Goal: Information Seeking & Learning: Learn about a topic

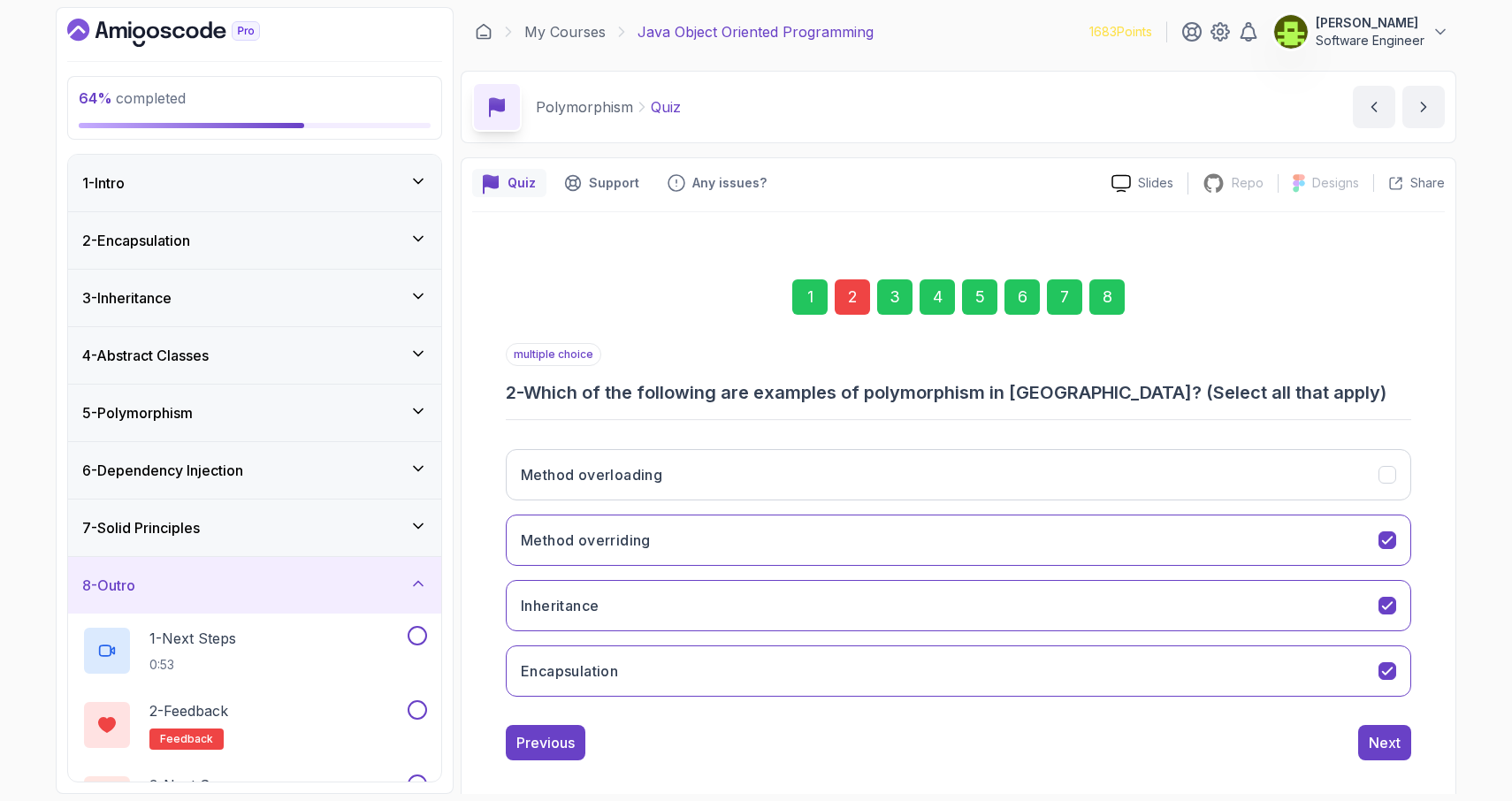
scroll to position [16, 0]
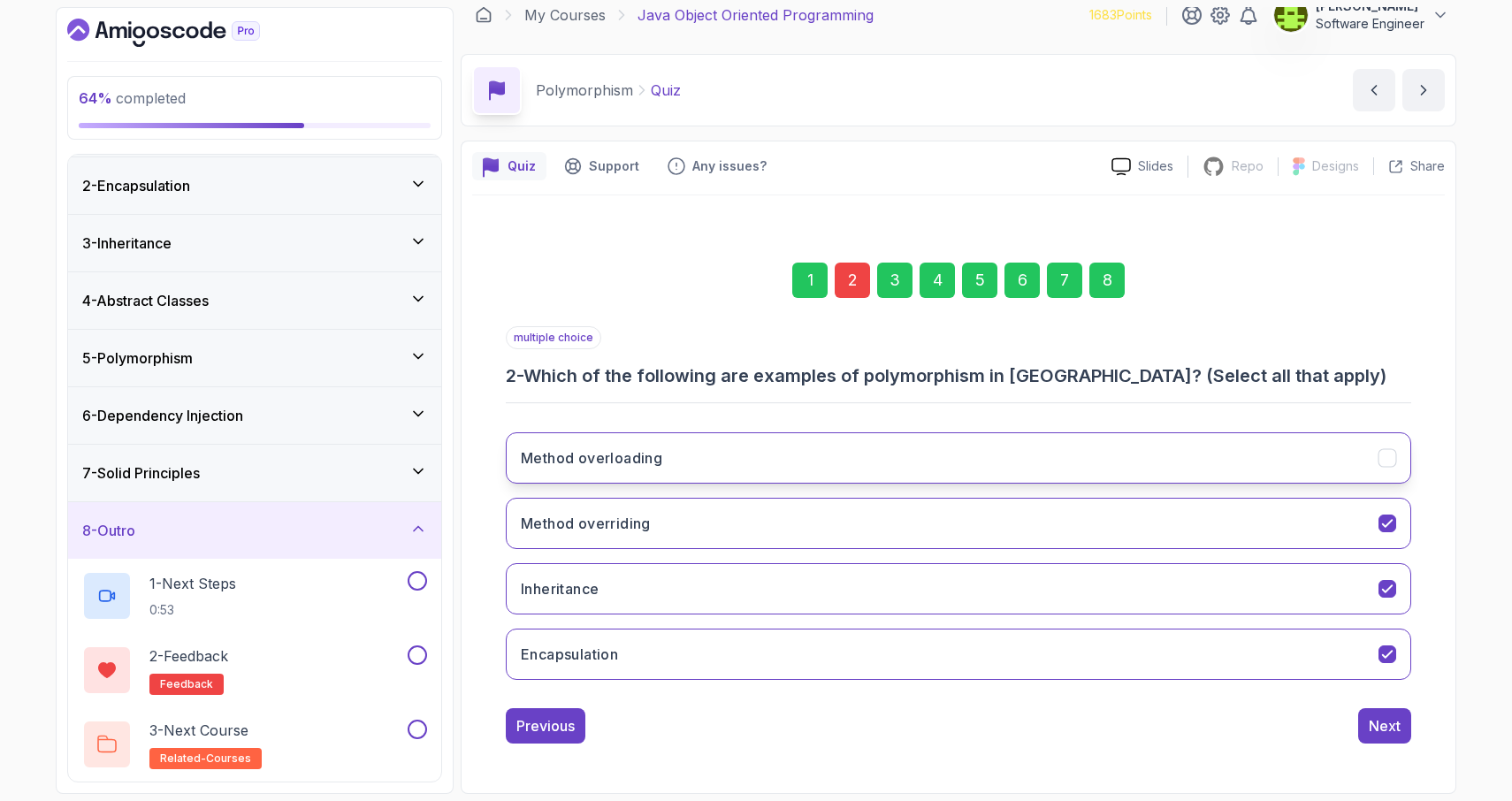
click at [1391, 459] on icon "Method overloading" at bounding box center [1387, 458] width 16 height 16
click at [1390, 589] on icon "Inheritance" at bounding box center [1387, 589] width 16 height 16
click at [1388, 654] on icon "Encapsulation" at bounding box center [1387, 654] width 10 height 7
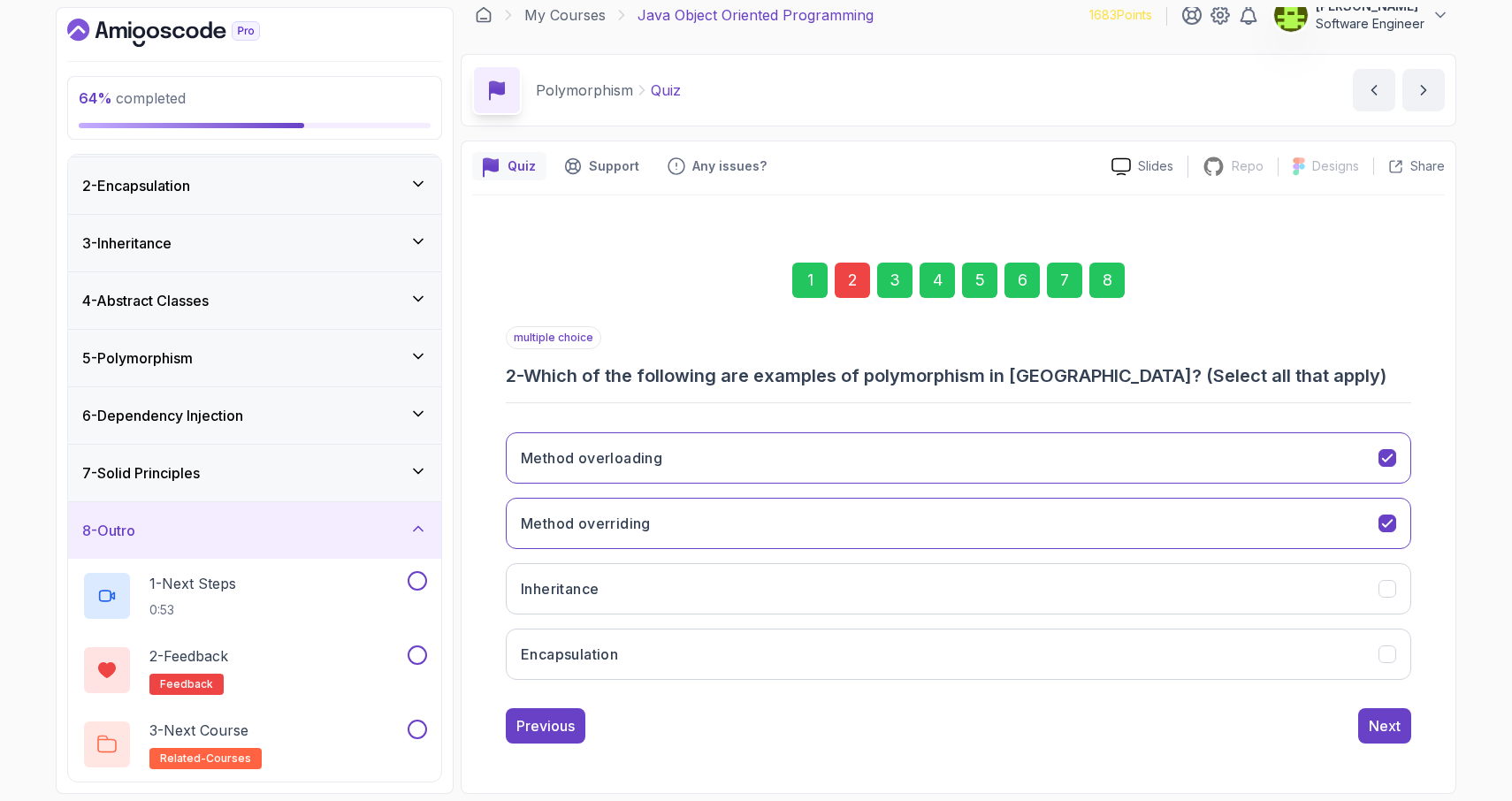
click at [1100, 283] on div "8" at bounding box center [1107, 280] width 36 height 36
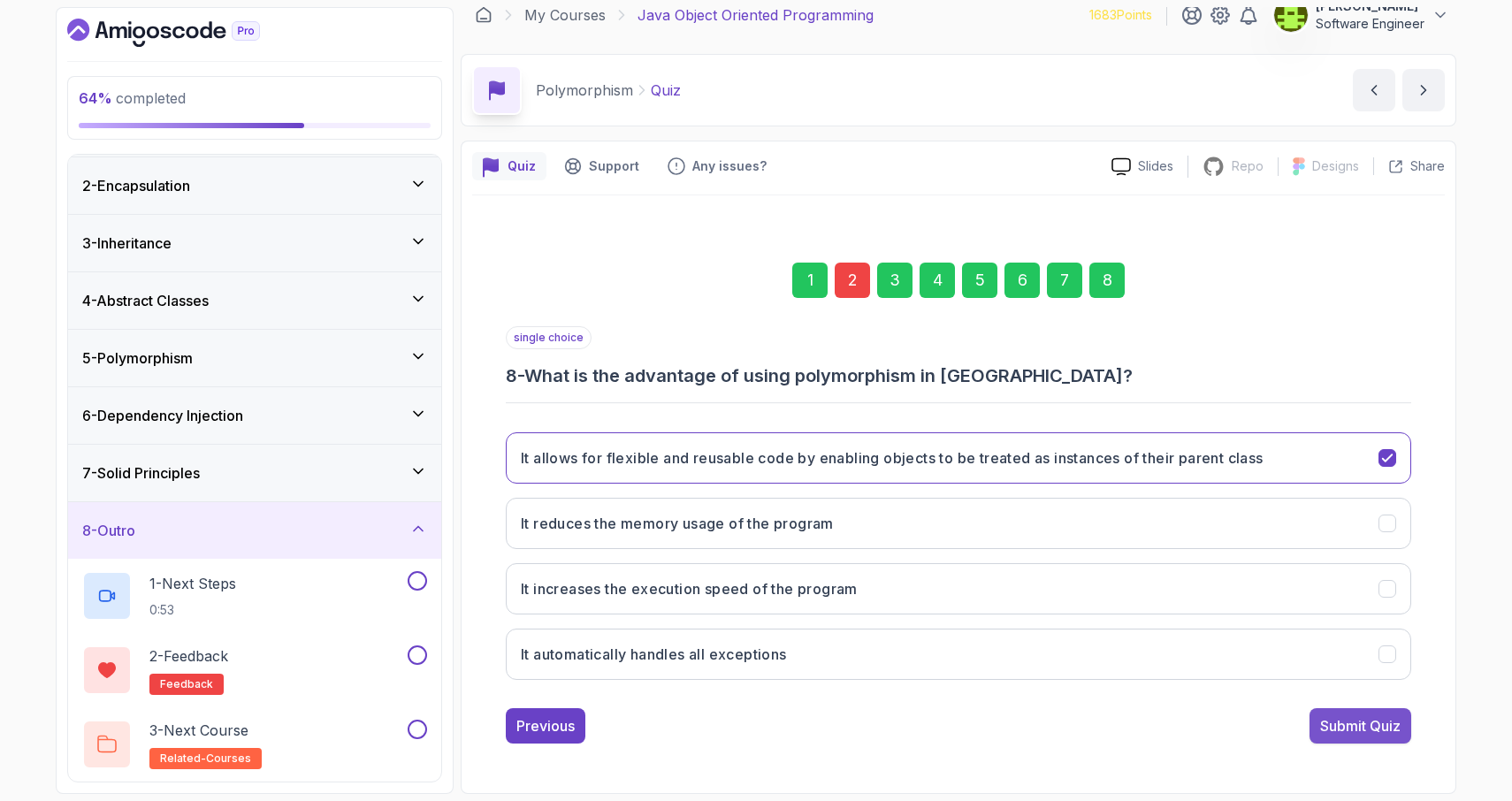
click at [1337, 727] on div "Submit Quiz" at bounding box center [1360, 726] width 80 height 21
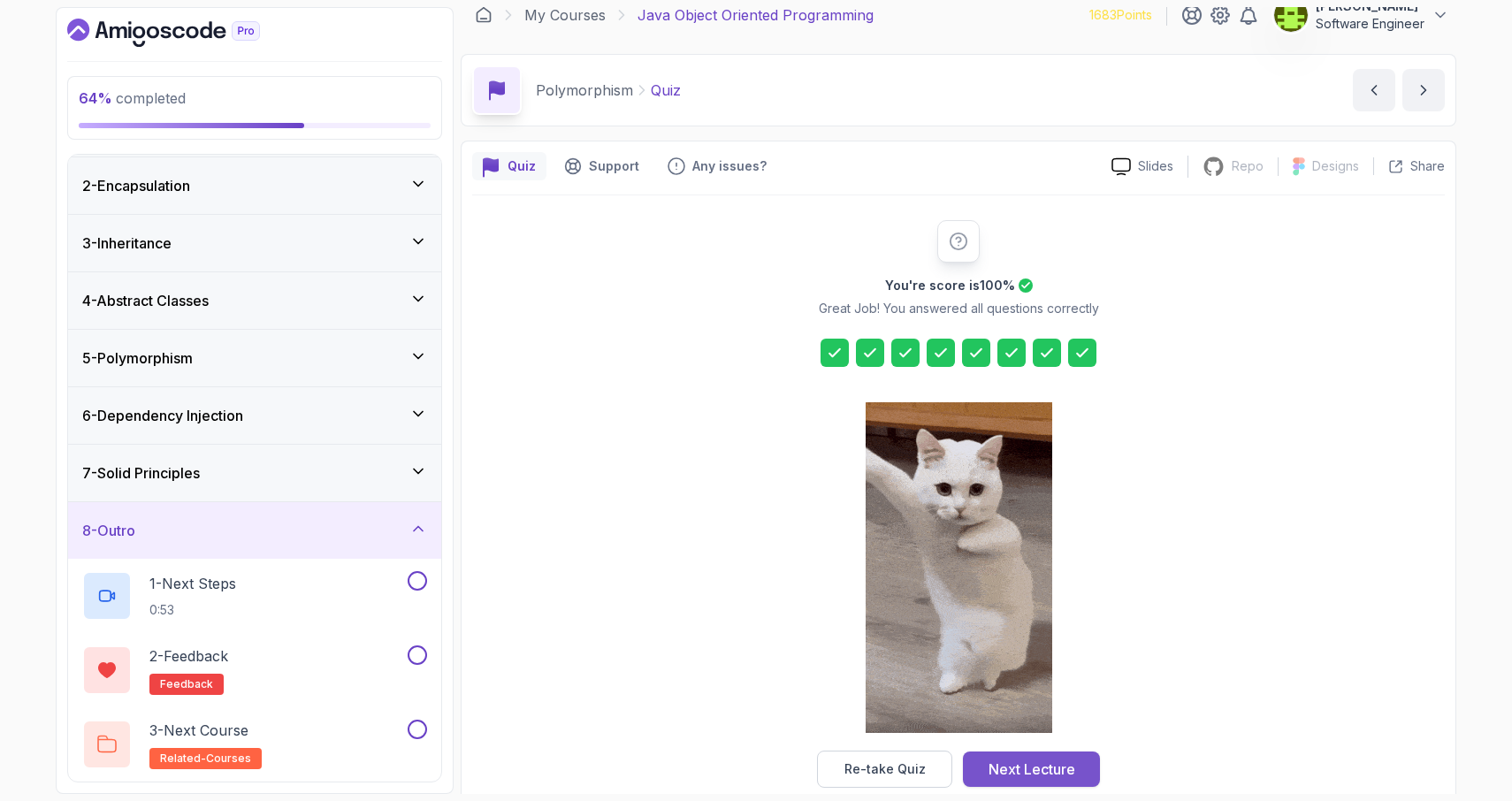
click at [1044, 772] on div "Next Lecture" at bounding box center [1032, 769] width 86 height 21
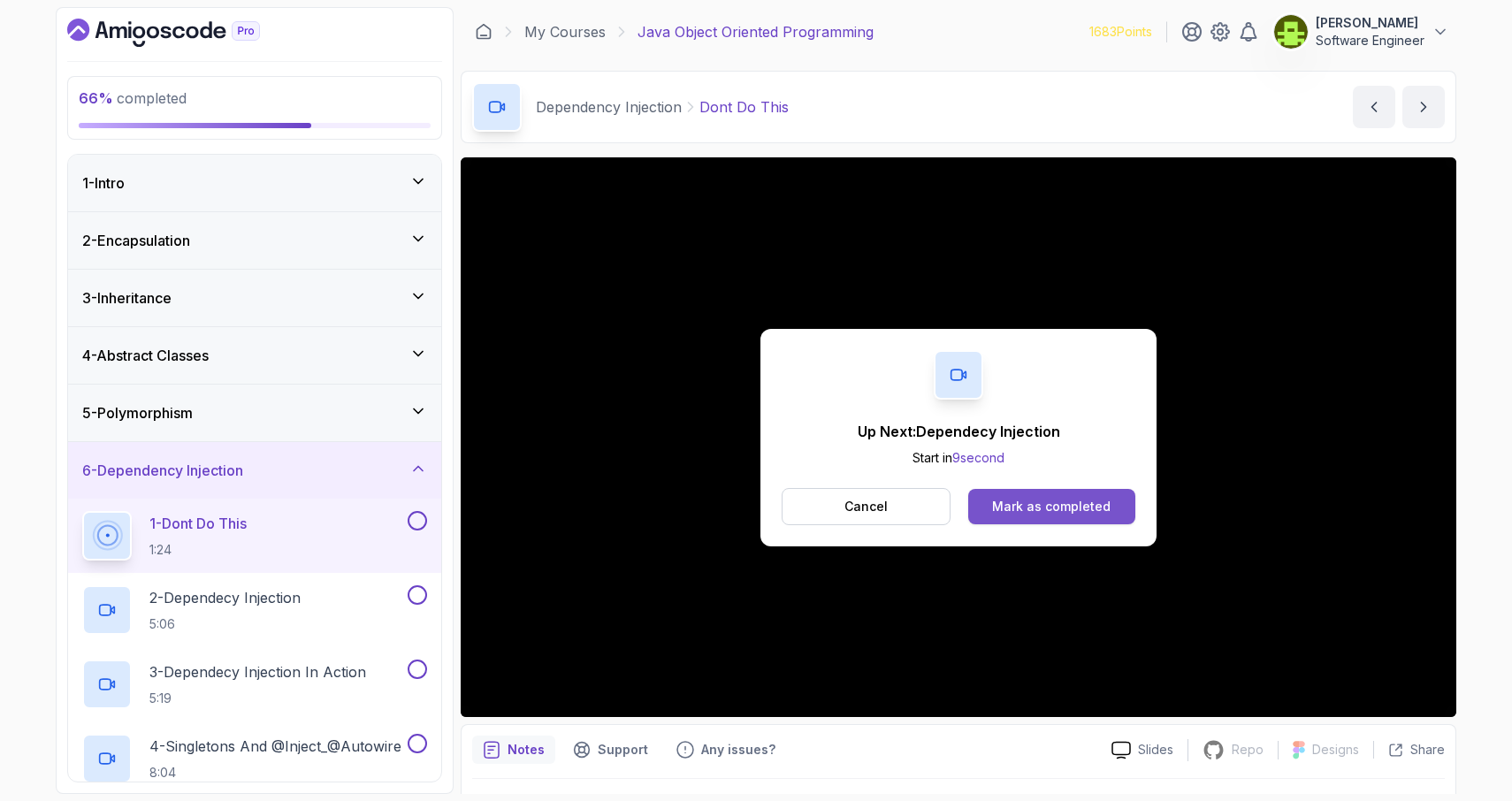
click at [1028, 512] on div "Mark as completed" at bounding box center [1051, 507] width 118 height 17
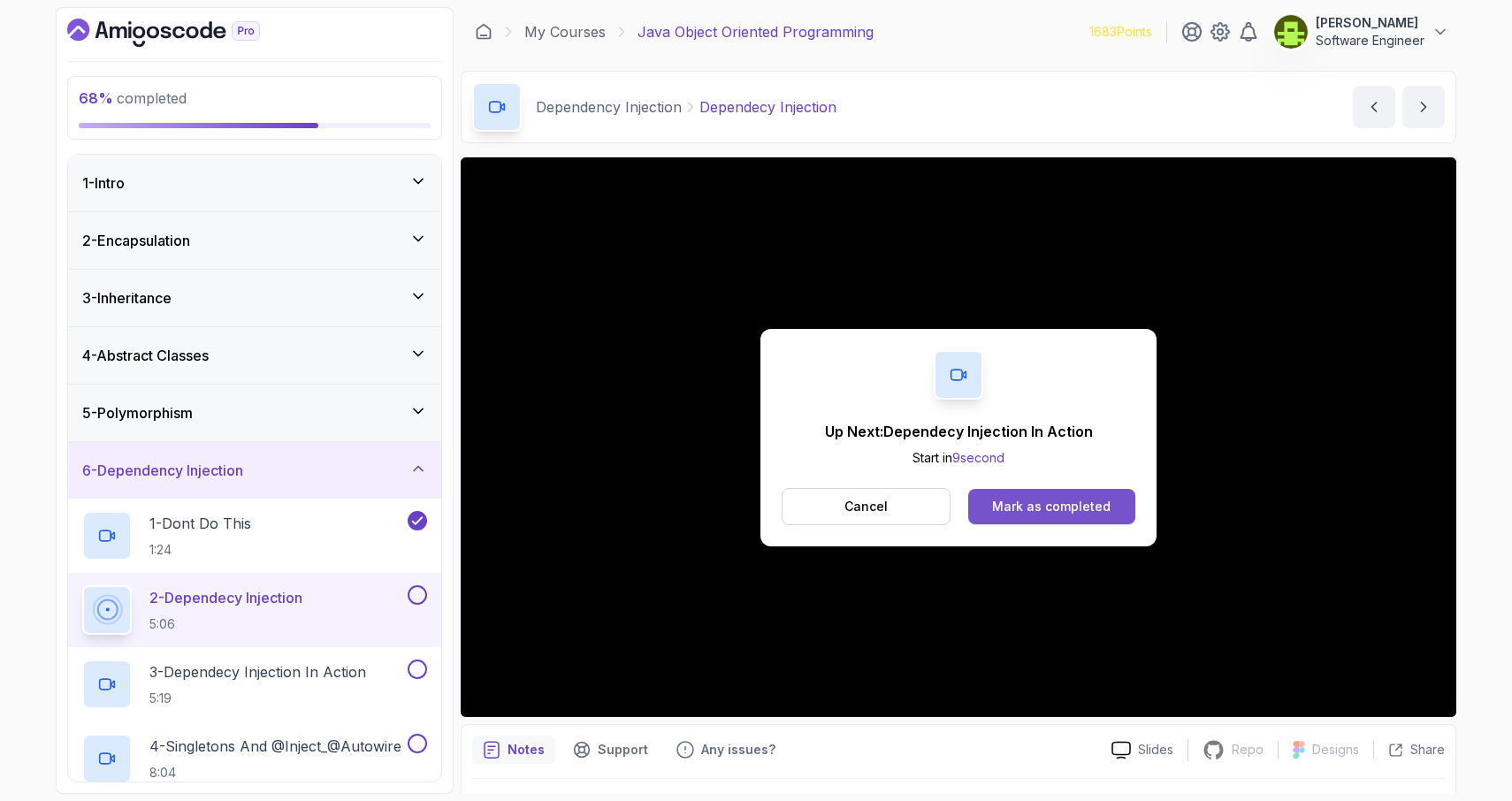
click at [1068, 512] on div "Mark as completed" at bounding box center [1051, 507] width 118 height 17
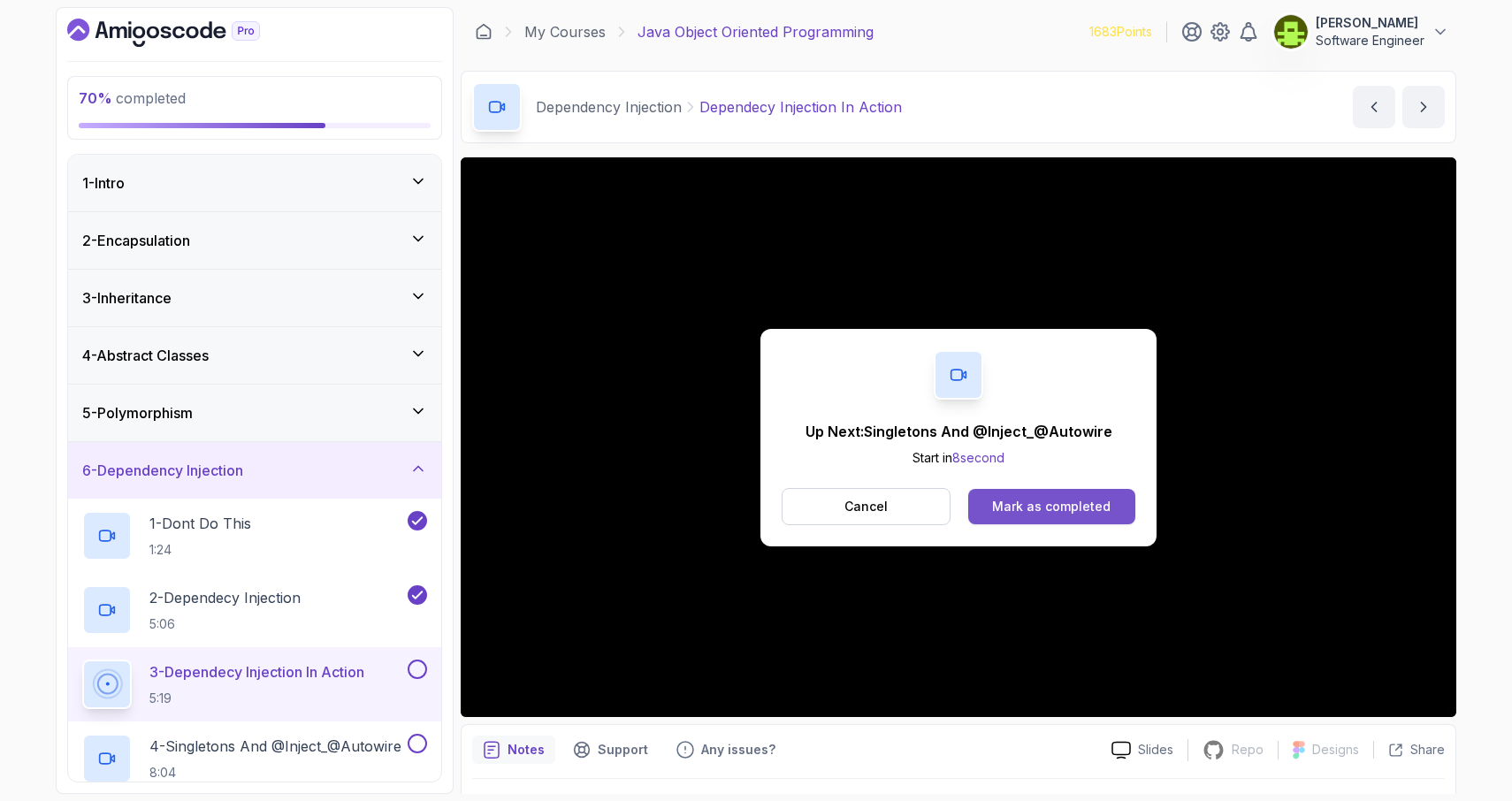
click at [1103, 505] on div "Mark as completed" at bounding box center [1051, 507] width 118 height 17
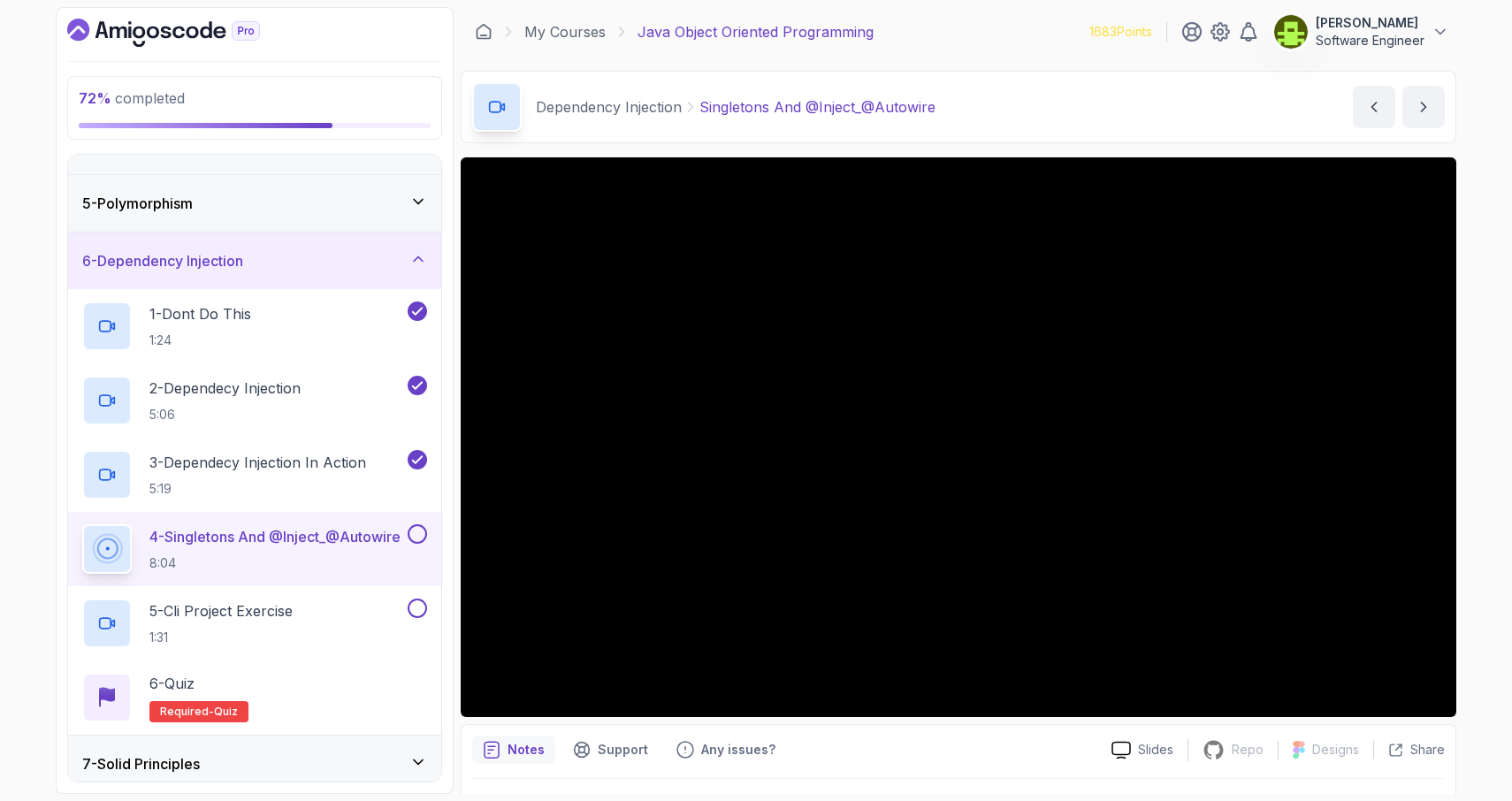
scroll to position [210, 0]
